Goal: Navigation & Orientation: Find specific page/section

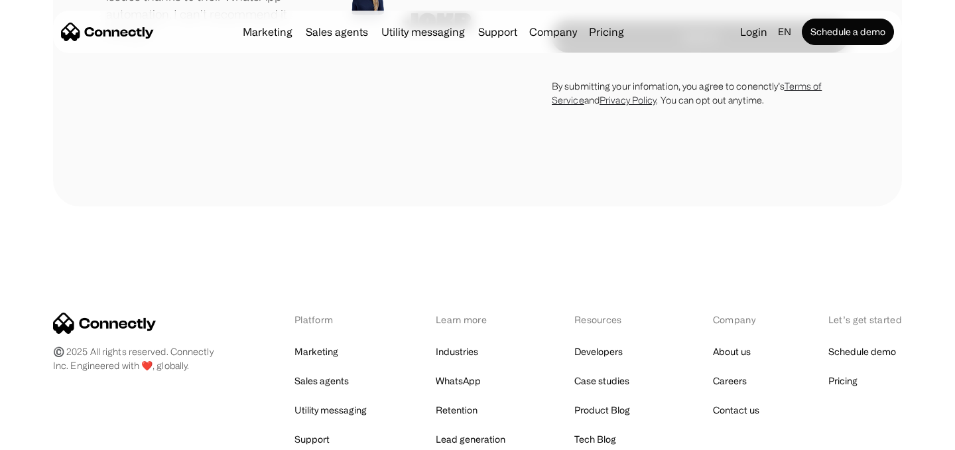
scroll to position [3840, 0]
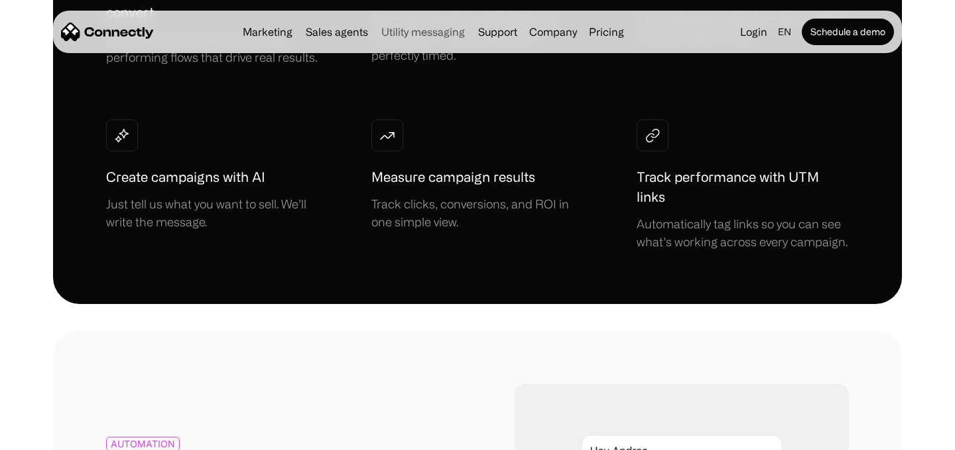
scroll to position [1150, 0]
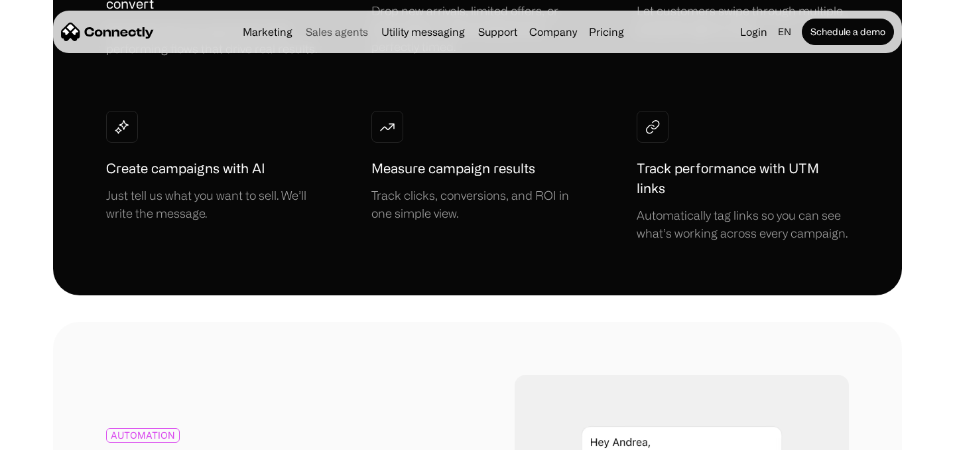
click at [349, 31] on link "Sales agents" at bounding box center [336, 32] width 73 height 11
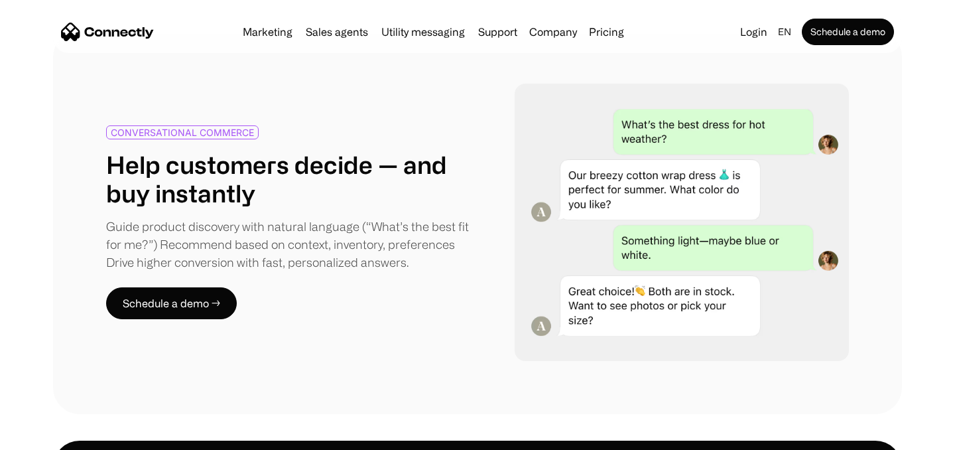
scroll to position [639, 0]
